Goal: Navigation & Orientation: Find specific page/section

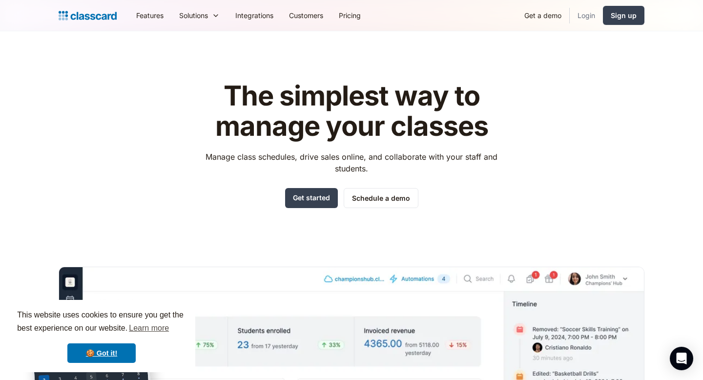
click at [588, 17] on link "Login" at bounding box center [586, 15] width 33 height 22
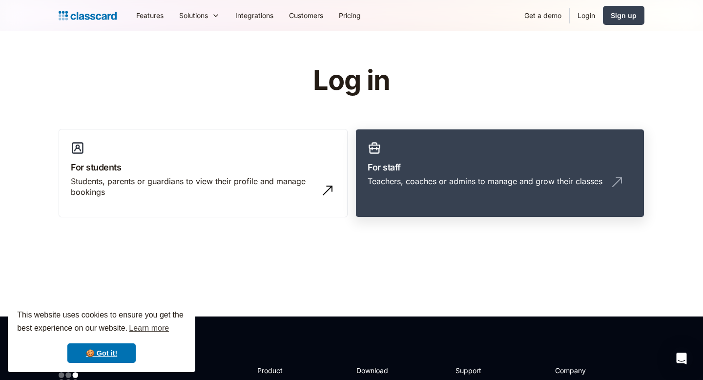
click at [437, 169] on h3 "For staff" at bounding box center [500, 167] width 265 height 13
